Goal: Check status: Check status

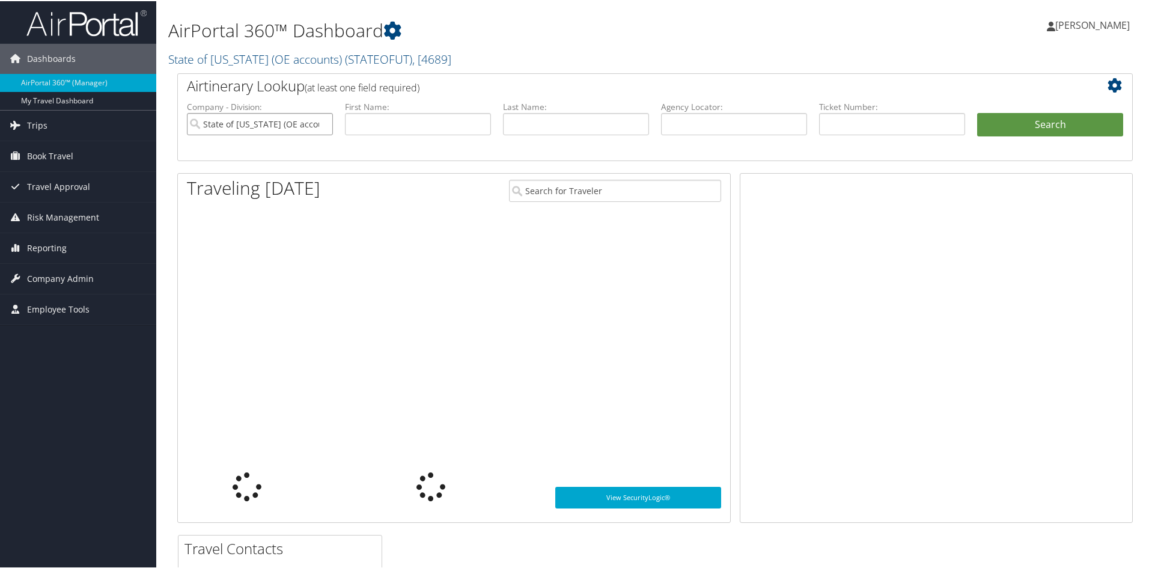
click at [321, 123] on input "State of Utah (OE accounts)" at bounding box center [260, 123] width 146 height 22
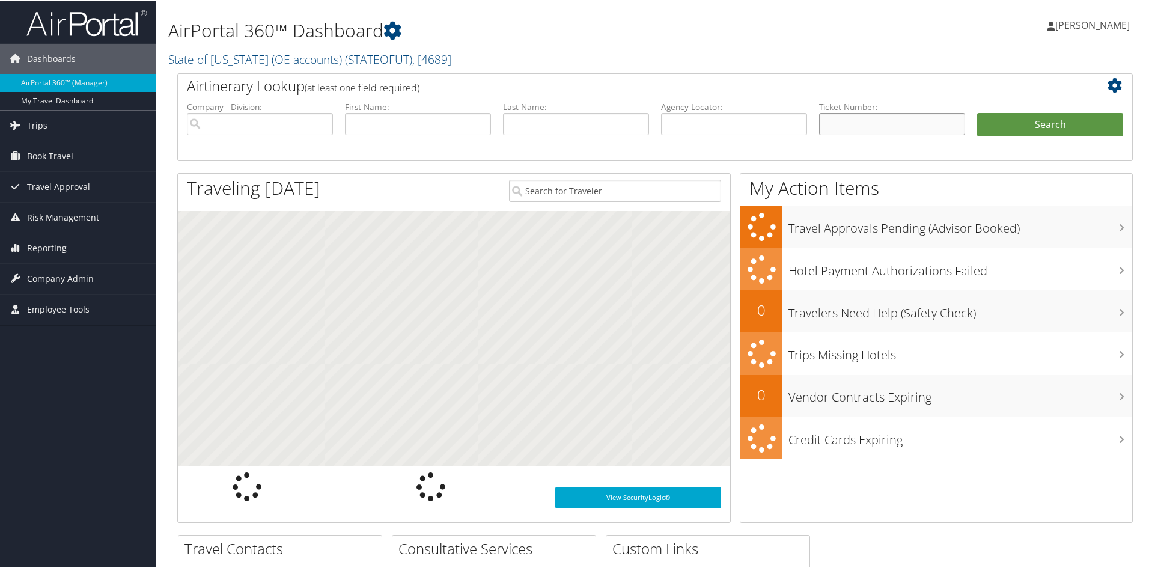
paste input "8900897923137"
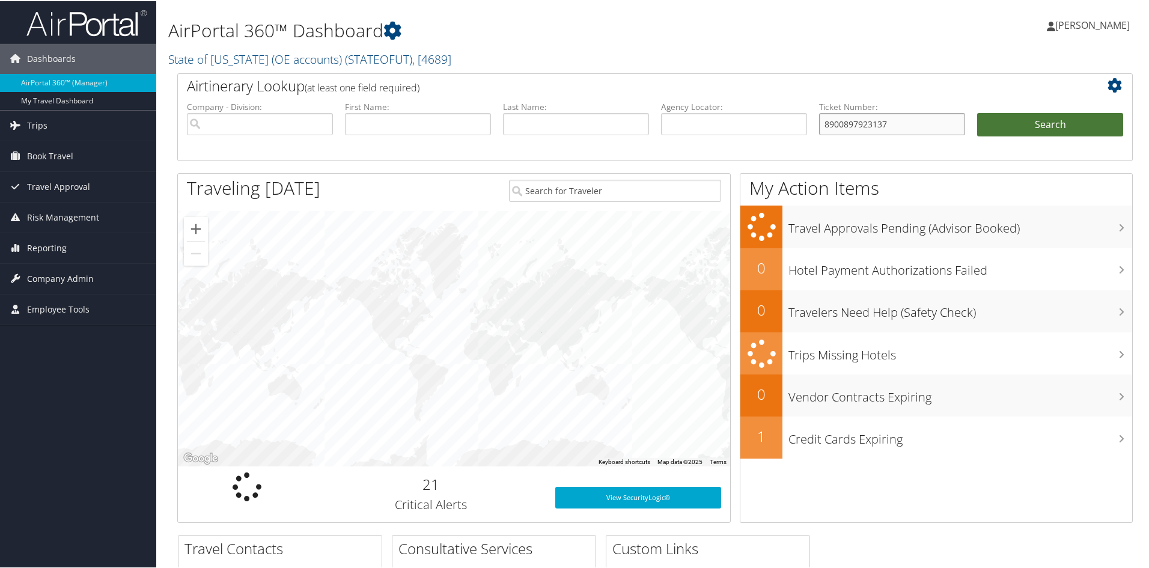
type input "8900897923137"
click at [1016, 122] on button "Search" at bounding box center [1050, 124] width 146 height 24
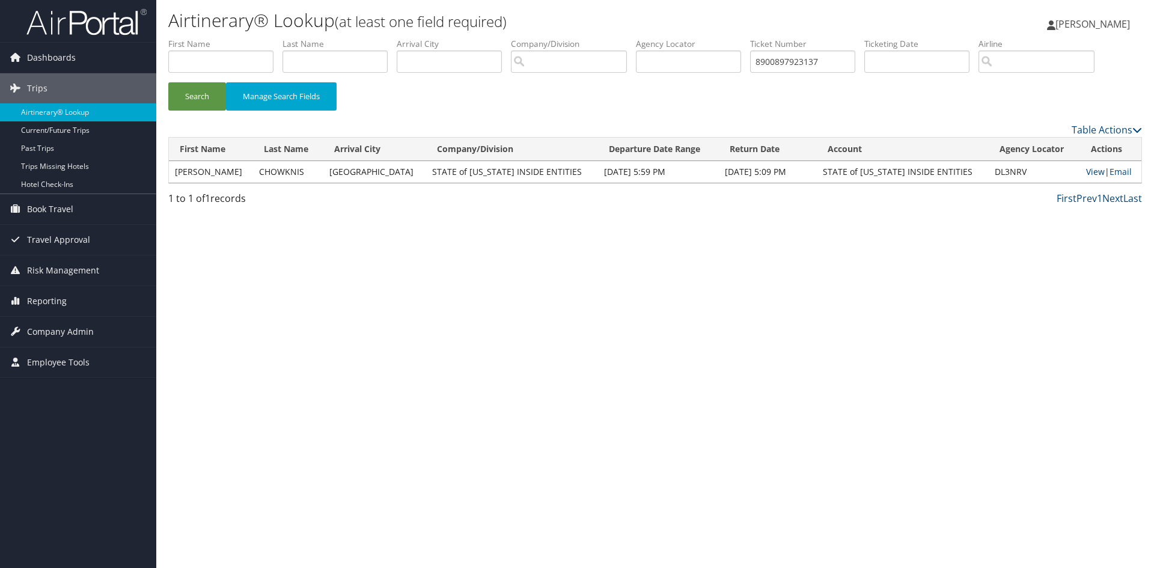
click at [1086, 171] on link "View" at bounding box center [1095, 171] width 19 height 11
click at [801, 62] on input "8900897923137" at bounding box center [802, 61] width 105 height 22
paste input "0067311608622"
click at [193, 100] on button "Search" at bounding box center [197, 96] width 58 height 28
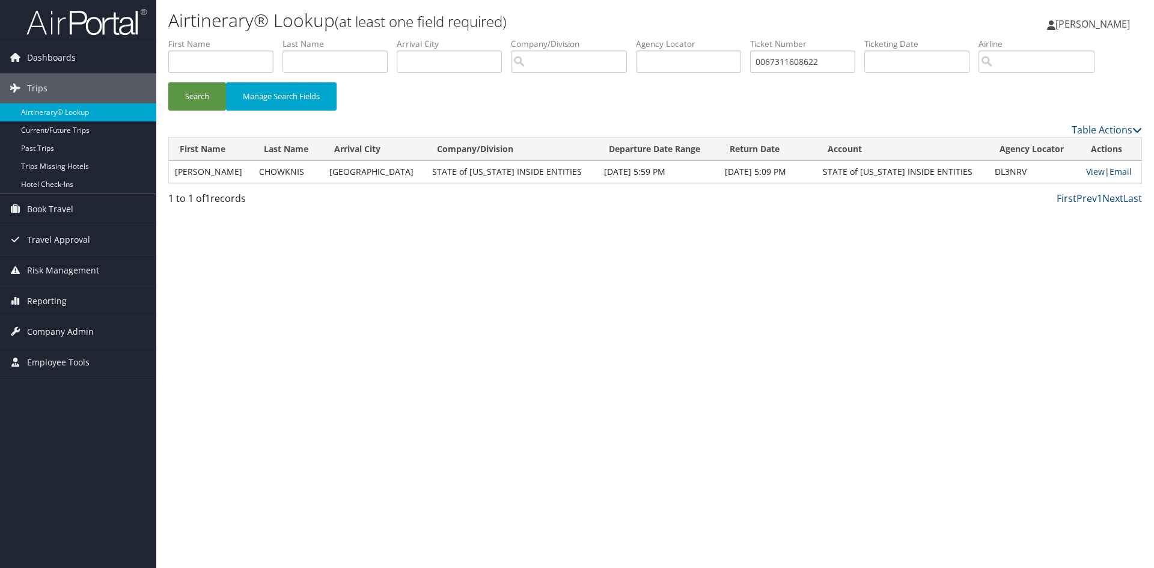
click at [1086, 171] on link "View" at bounding box center [1095, 171] width 19 height 11
click at [788, 62] on input "0067311608622" at bounding box center [802, 61] width 105 height 22
paste input "14"
type input "0067311608614"
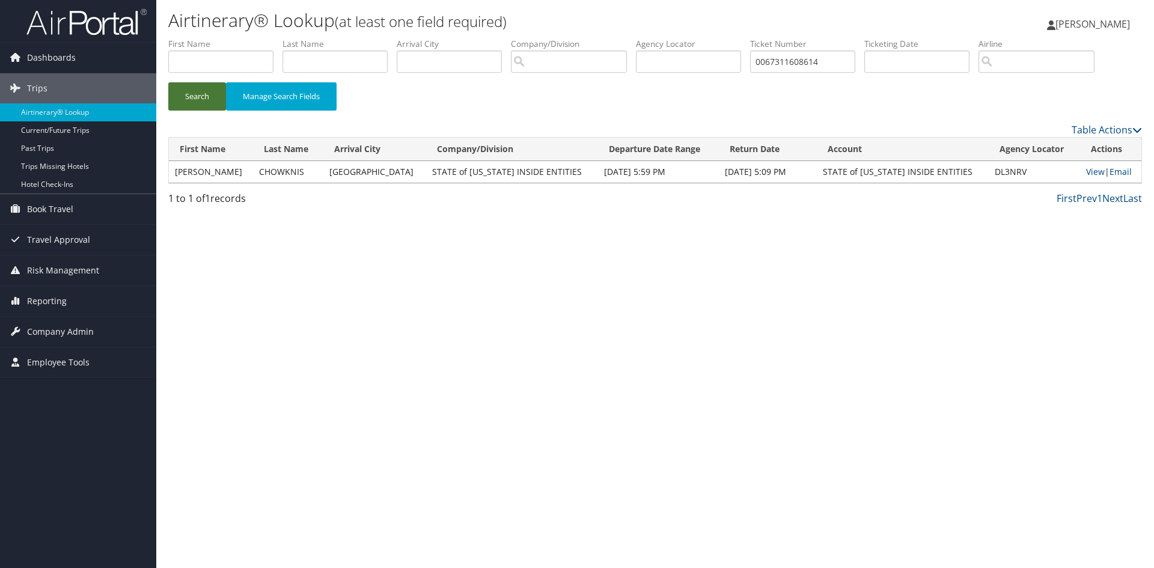
drag, startPoint x: 191, startPoint y: 94, endPoint x: 201, endPoint y: 93, distance: 10.4
click at [192, 94] on button "Search" at bounding box center [197, 96] width 58 height 28
click at [1086, 171] on link "View" at bounding box center [1095, 171] width 19 height 11
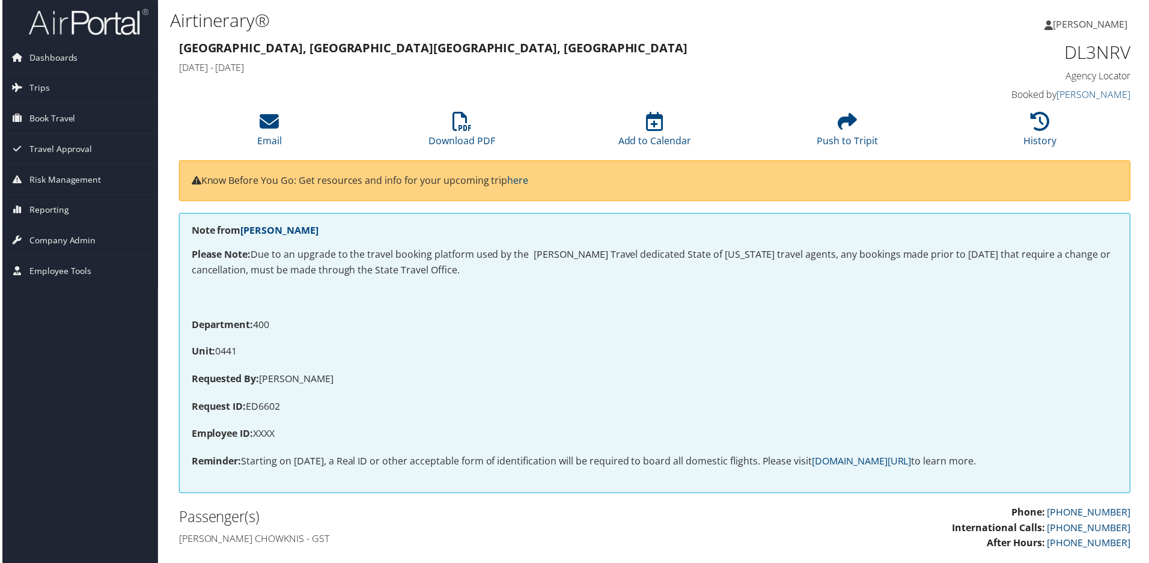
click at [299, 378] on p "Requested By: MARIE LANEY" at bounding box center [655, 381] width 930 height 16
click at [301, 378] on p "Requested By: MARIE LANEY" at bounding box center [655, 381] width 930 height 16
copy p "LANEY"
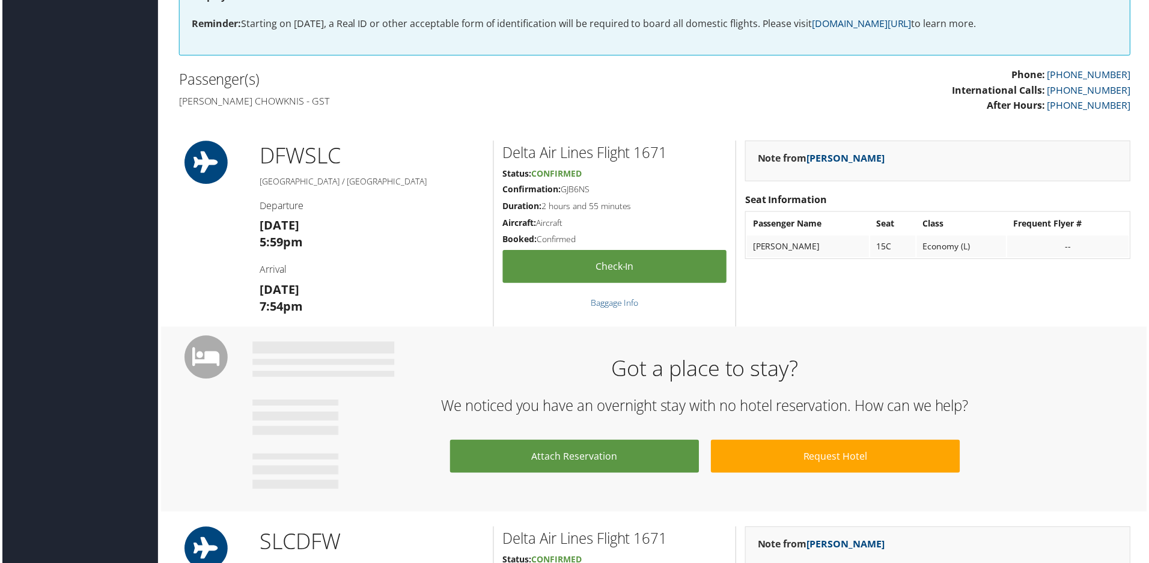
scroll to position [421, 0]
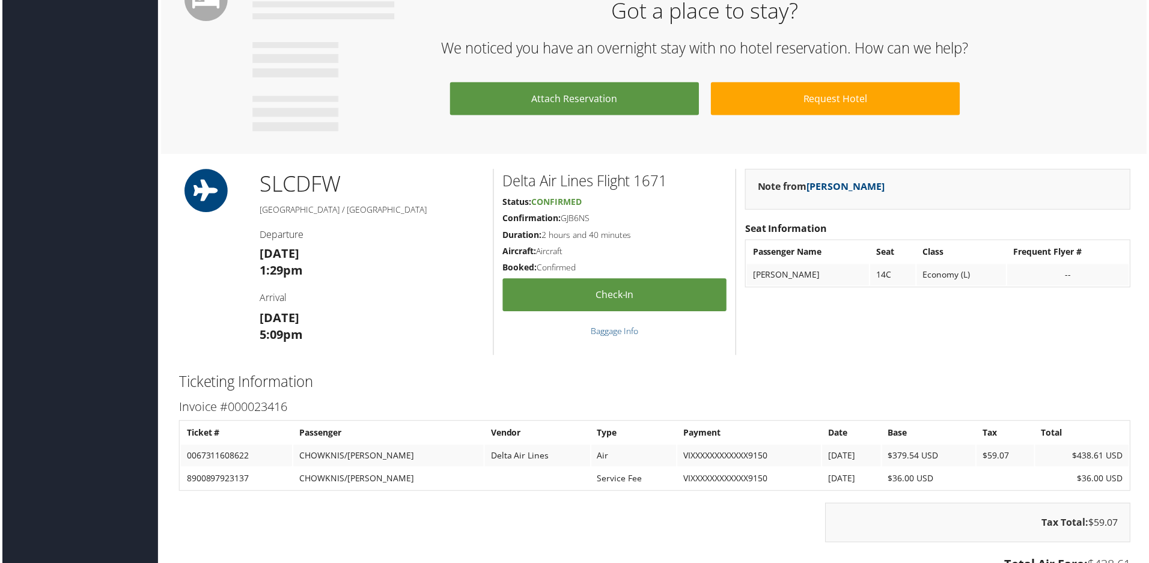
scroll to position [601, 0]
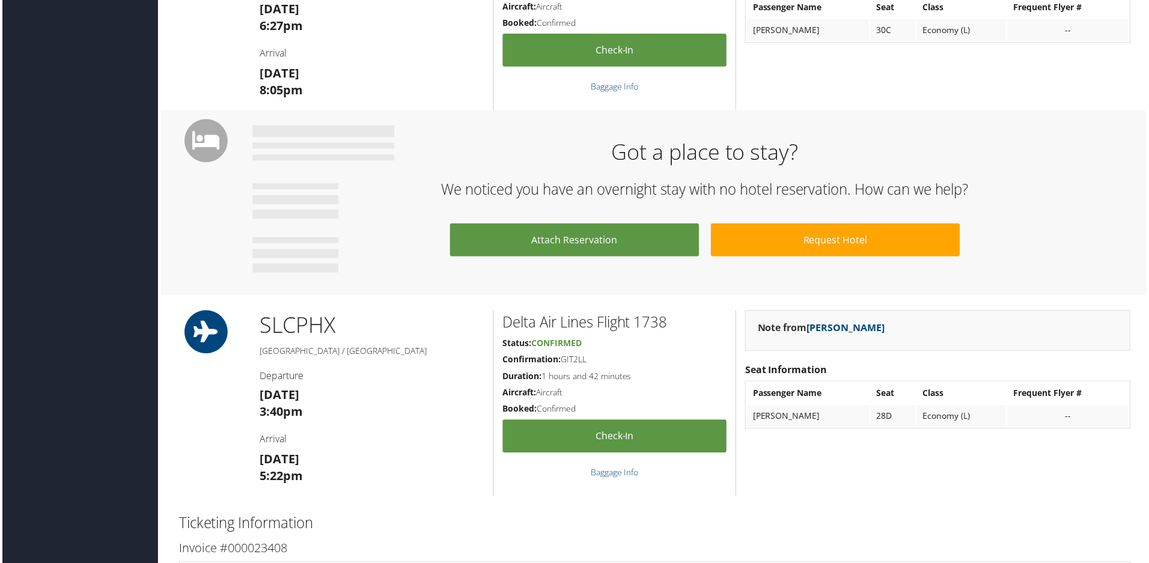
scroll to position [421, 0]
